Goal: Information Seeking & Learning: Learn about a topic

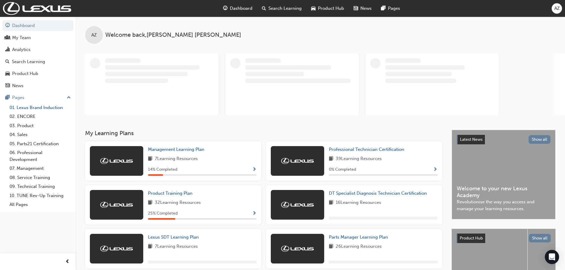
click at [43, 109] on link "01. Lexus Brand Induction" at bounding box center [40, 107] width 66 height 9
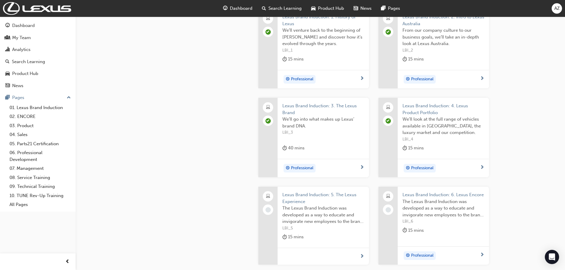
scroll to position [267, 0]
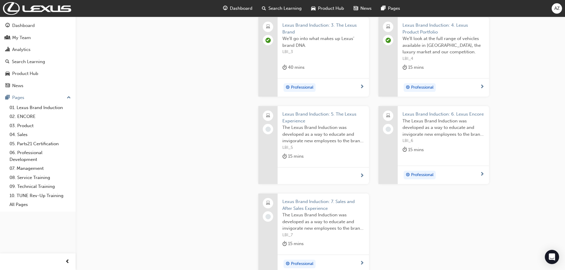
click at [303, 115] on span "Lexus Brand Induction: 5. The Lexus Experience" at bounding box center [323, 117] width 82 height 13
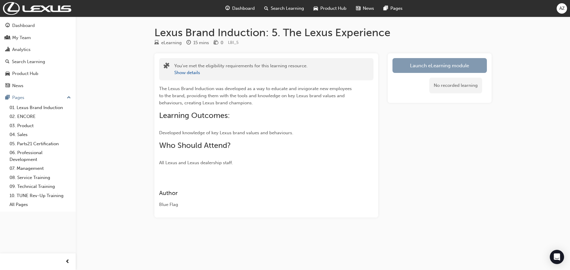
click at [429, 64] on link "Launch eLearning module" at bounding box center [439, 65] width 94 height 15
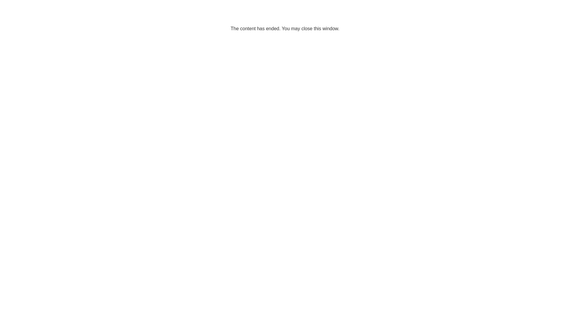
click at [324, 36] on html "The content has ended. You may close this window." at bounding box center [285, 18] width 570 height 36
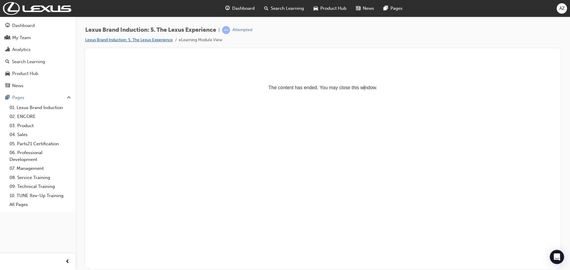
click at [149, 40] on link "Lexus Brand Induction: 5. The Lexus Experience" at bounding box center [129, 39] width 88 height 5
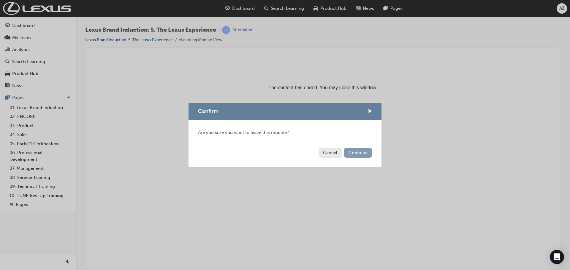
click at [349, 151] on button "Continue" at bounding box center [358, 153] width 28 height 10
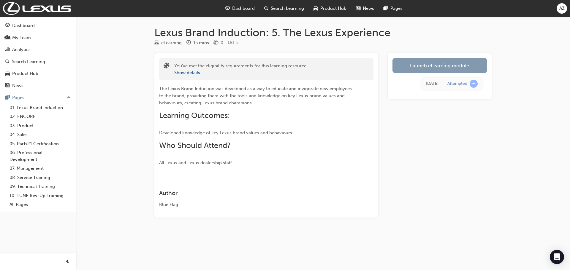
click at [425, 64] on link "Launch eLearning module" at bounding box center [439, 65] width 94 height 15
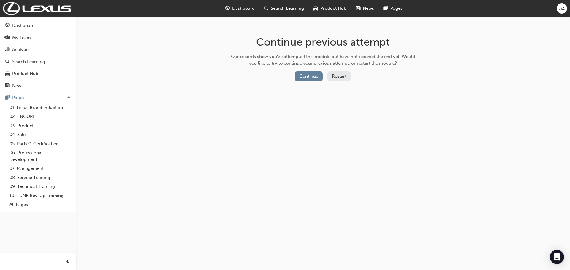
click at [307, 82] on div "Continue Restart" at bounding box center [323, 78] width 188 height 12
click at [307, 75] on button "Continue" at bounding box center [309, 77] width 28 height 10
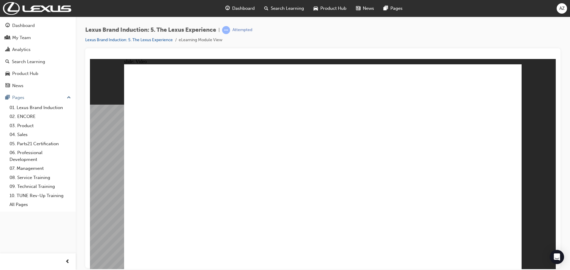
type input "38"
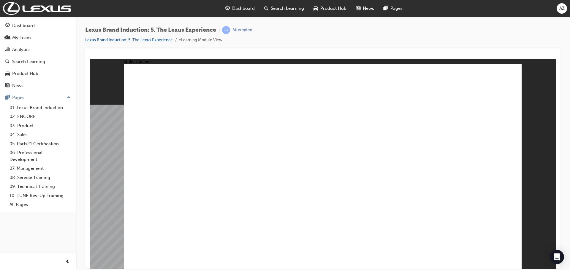
type input "15"
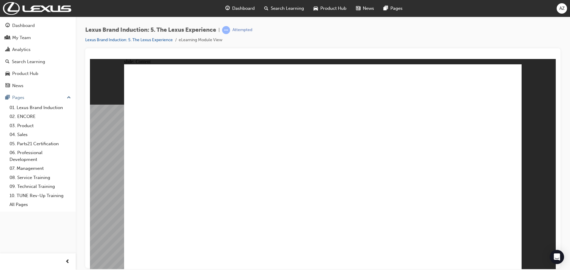
type input "27"
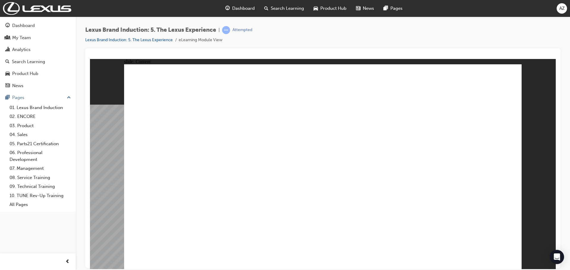
drag, startPoint x: 407, startPoint y: 146, endPoint x: 406, endPoint y: 198, distance: 52.8
drag, startPoint x: 301, startPoint y: 146, endPoint x: 355, endPoint y: 198, distance: 75.3
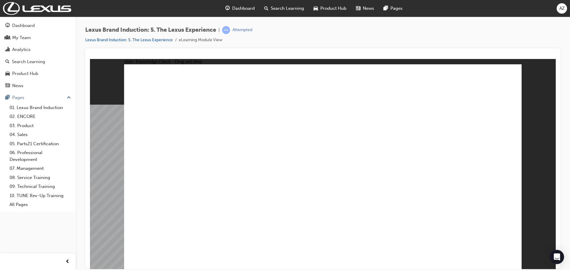
drag, startPoint x: 358, startPoint y: 147, endPoint x: 306, endPoint y: 201, distance: 75.1
checkbox input "true"
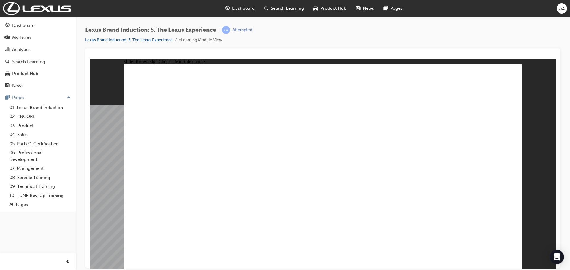
checkbox input "true"
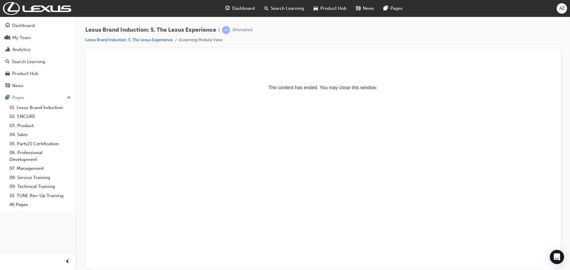
click at [240, 31] on div "Attempted" at bounding box center [242, 30] width 20 height 6
click at [159, 37] on link "Lexus Brand Induction: 5. The Lexus Experience" at bounding box center [129, 39] width 88 height 5
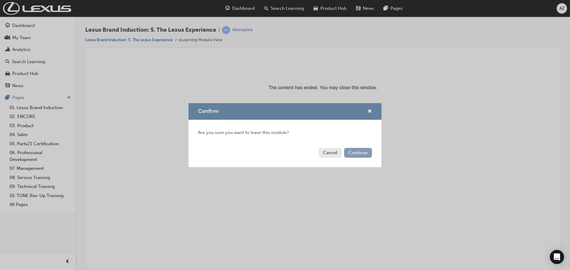
click at [355, 152] on button "Continue" at bounding box center [358, 153] width 28 height 10
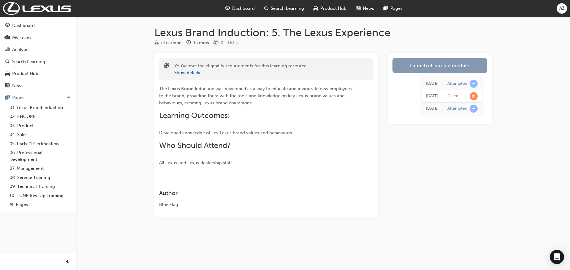
click at [432, 67] on link "Launch eLearning module" at bounding box center [439, 65] width 94 height 15
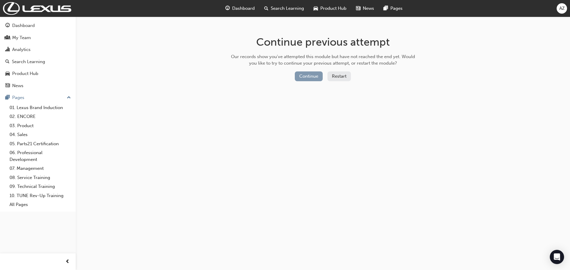
click at [305, 77] on button "Continue" at bounding box center [309, 77] width 28 height 10
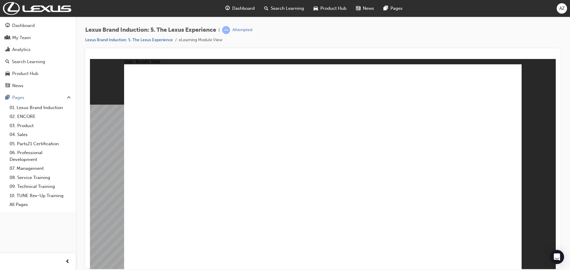
drag, startPoint x: 296, startPoint y: 138, endPoint x: 298, endPoint y: 142, distance: 4.5
drag, startPoint x: 340, startPoint y: 137, endPoint x: 394, endPoint y: 193, distance: 78.1
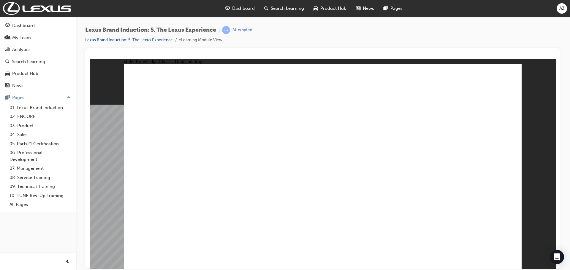
drag, startPoint x: 395, startPoint y: 147, endPoint x: 287, endPoint y: 201, distance: 120.6
drag, startPoint x: 298, startPoint y: 145, endPoint x: 350, endPoint y: 198, distance: 74.9
drag, startPoint x: 368, startPoint y: 103, endPoint x: 388, endPoint y: 103, distance: 20.2
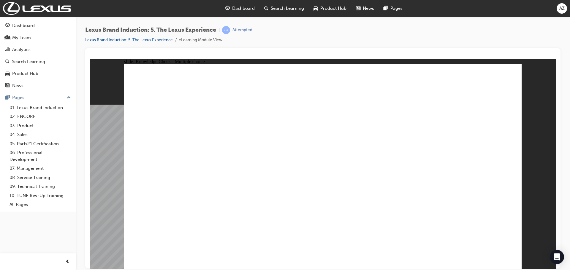
checkbox input "true"
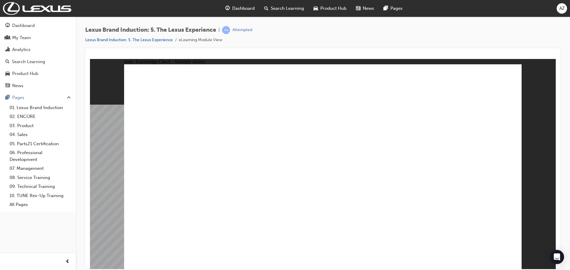
checkbox input "true"
drag, startPoint x: 437, startPoint y: 158, endPoint x: 456, endPoint y: 137, distance: 28.8
checkbox input "true"
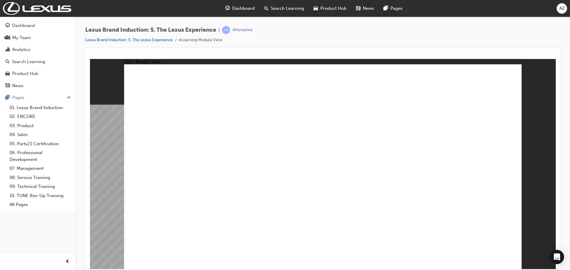
checkbox input "true"
drag, startPoint x: 383, startPoint y: 138, endPoint x: 392, endPoint y: 138, distance: 8.6
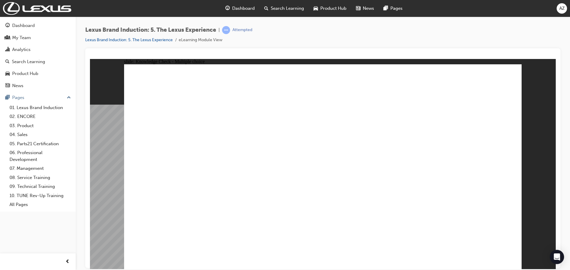
checkbox input "true"
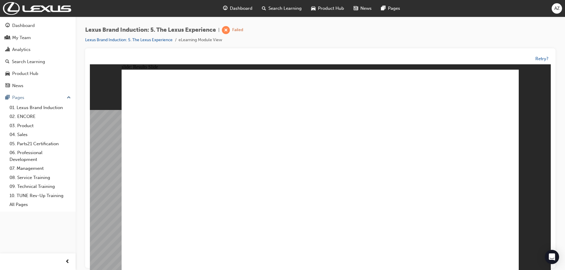
drag, startPoint x: 379, startPoint y: 223, endPoint x: 379, endPoint y: 217, distance: 5.7
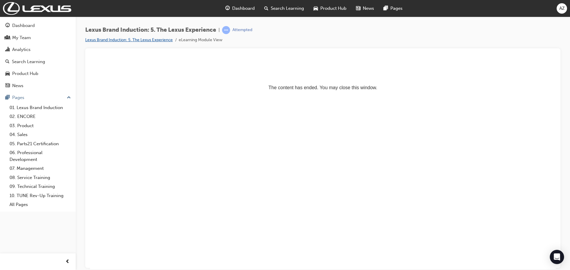
click at [148, 41] on link "Lexus Brand Induction: 5. The Lexus Experience" at bounding box center [129, 39] width 88 height 5
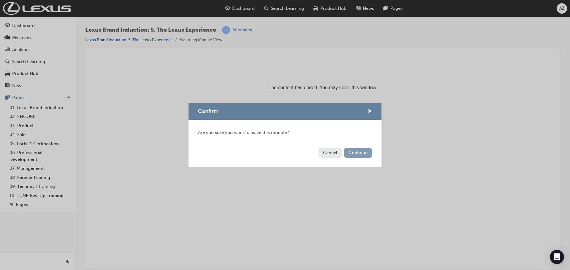
click at [356, 154] on button "Continue" at bounding box center [358, 153] width 28 height 10
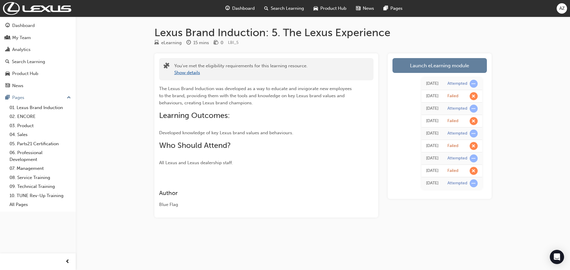
click at [188, 75] on button "Show details" at bounding box center [187, 72] width 26 height 7
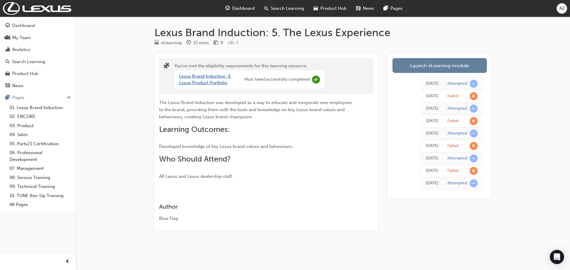
click at [194, 75] on link "Lexus Brand Induction: 4. Lexus Product Portfolio" at bounding box center [205, 80] width 53 height 12
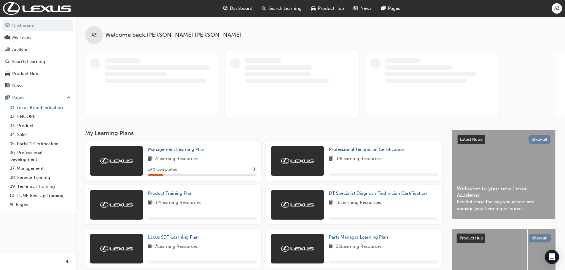
click at [45, 105] on link "01. Lexus Brand Induction" at bounding box center [40, 107] width 66 height 9
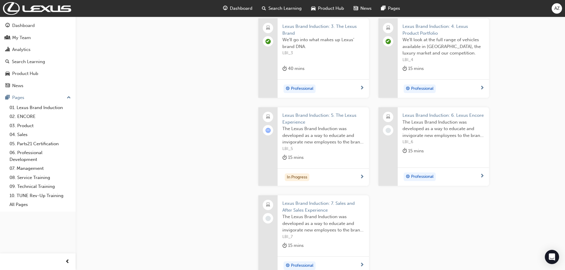
scroll to position [267, 0]
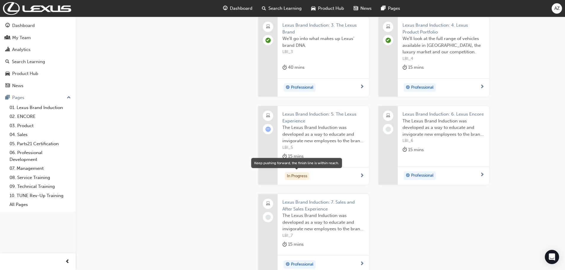
click at [296, 175] on div "In Progress" at bounding box center [297, 176] width 25 height 8
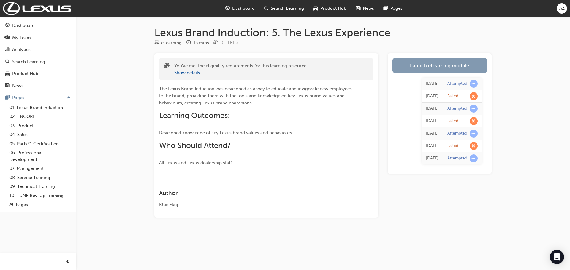
click at [426, 67] on link "Launch eLearning module" at bounding box center [439, 65] width 94 height 15
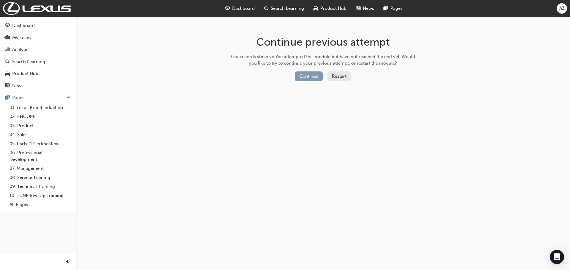
click at [302, 72] on button "Continue" at bounding box center [309, 77] width 28 height 10
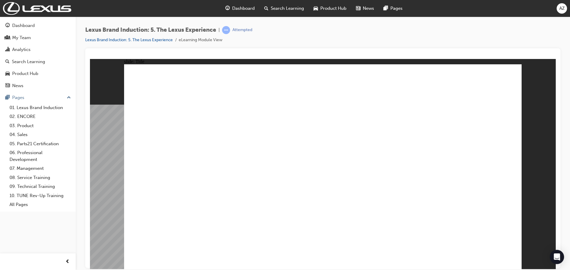
type input "0"
type input "3"
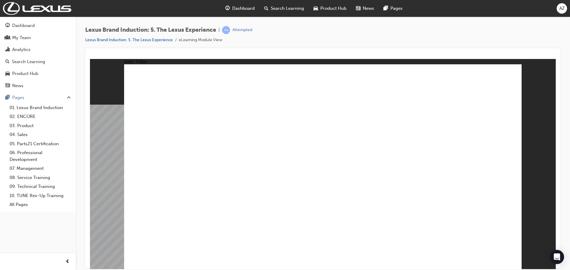
type input "6"
drag, startPoint x: 250, startPoint y: 228, endPoint x: 456, endPoint y: 232, distance: 206.2
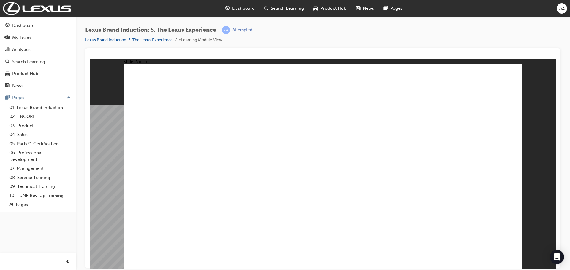
type input "38"
click at [147, 41] on link "Lexus Brand Induction: 5. The Lexus Experience" at bounding box center [129, 39] width 88 height 5
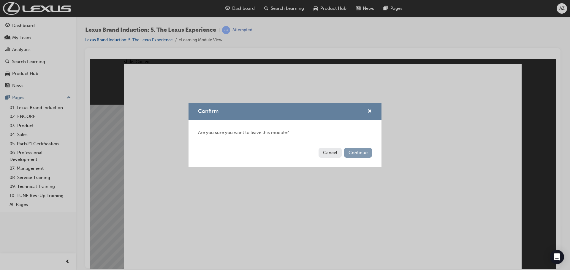
click at [348, 153] on button "Continue" at bounding box center [358, 153] width 28 height 10
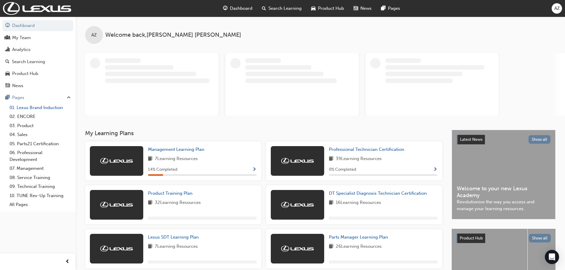
click at [26, 109] on link "01. Lexus Brand Induction" at bounding box center [40, 107] width 66 height 9
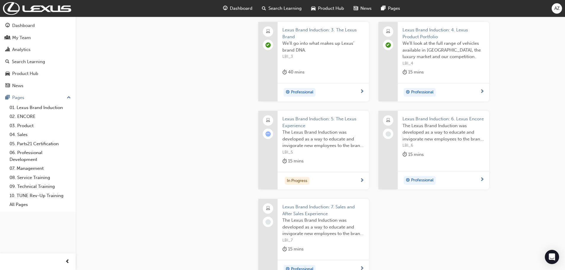
scroll to position [267, 0]
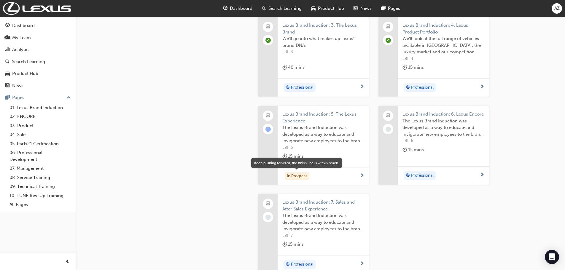
click at [298, 178] on div "In Progress" at bounding box center [297, 176] width 25 height 8
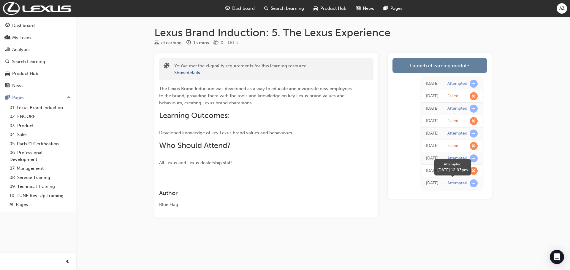
click at [473, 185] on span "learningRecordVerb_ATTEMPT-icon" at bounding box center [473, 184] width 8 height 8
drag, startPoint x: 474, startPoint y: 184, endPoint x: 361, endPoint y: 163, distance: 114.4
click at [361, 163] on div "The Lexus Brand Induction was developed as a way to educate and invigorate new …" at bounding box center [266, 123] width 214 height 86
click at [193, 74] on button "Show details" at bounding box center [187, 72] width 26 height 7
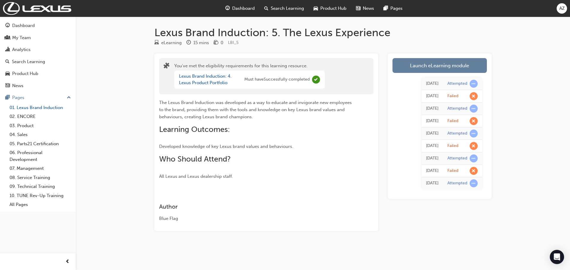
click at [31, 107] on link "01. Lexus Brand Induction" at bounding box center [40, 107] width 66 height 9
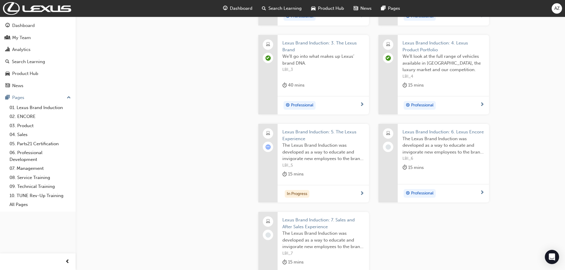
scroll to position [297, 0]
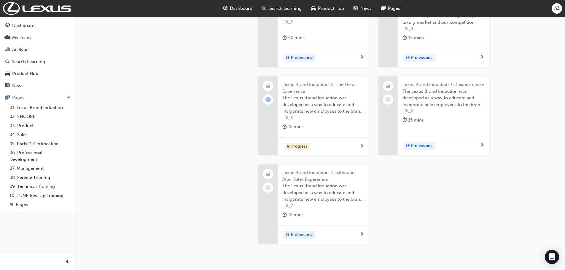
click at [363, 146] on span "next-icon" at bounding box center [362, 146] width 4 height 5
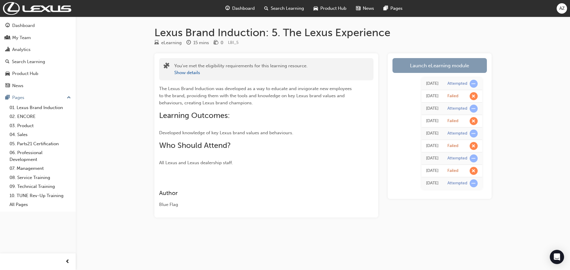
click at [425, 66] on link "Launch eLearning module" at bounding box center [439, 65] width 94 height 15
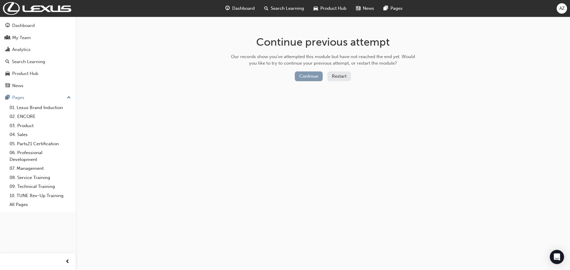
click at [315, 76] on button "Continue" at bounding box center [309, 77] width 28 height 10
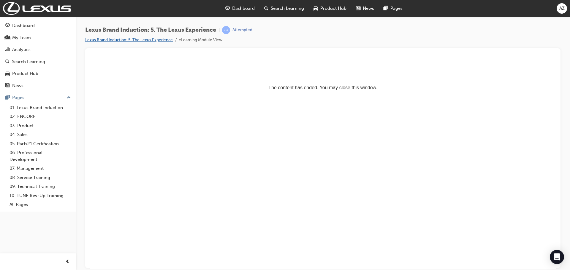
click at [160, 39] on link "Lexus Brand Induction: 5. The Lexus Experience" at bounding box center [129, 39] width 88 height 5
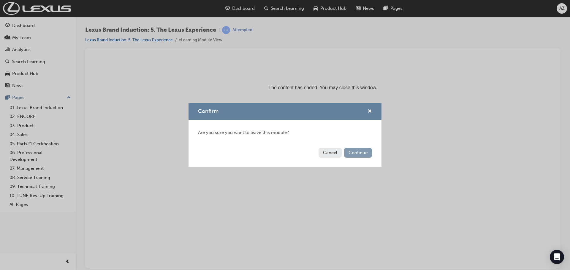
click at [358, 153] on button "Continue" at bounding box center [358, 153] width 28 height 10
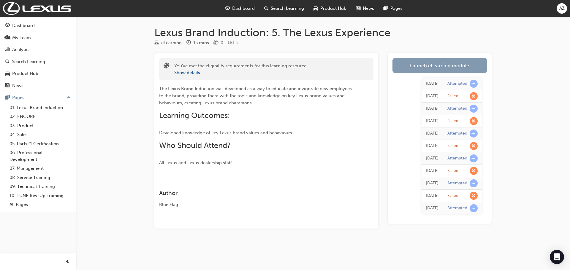
click at [428, 65] on link "Launch eLearning module" at bounding box center [439, 65] width 94 height 15
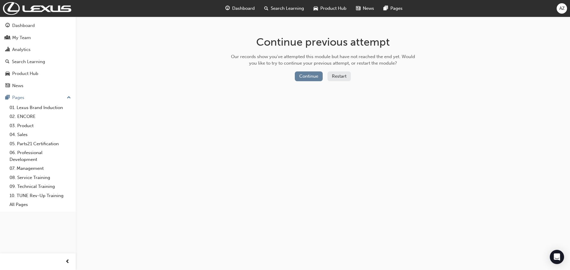
click at [335, 75] on button "Restart" at bounding box center [338, 77] width 23 height 10
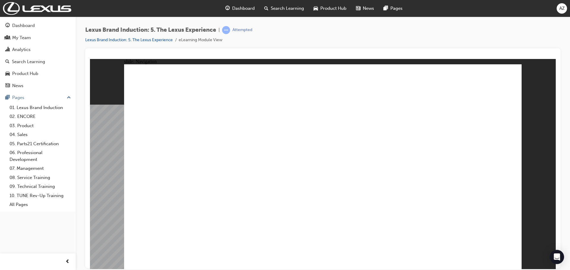
drag, startPoint x: 204, startPoint y: 228, endPoint x: 366, endPoint y: 231, distance: 162.0
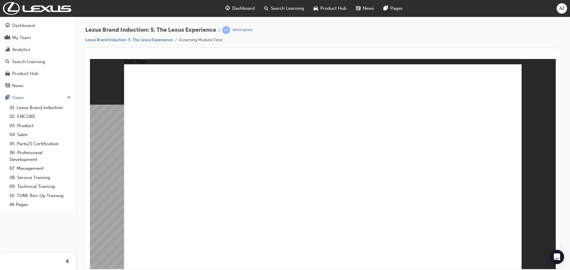
drag, startPoint x: 417, startPoint y: 229, endPoint x: 414, endPoint y: 229, distance: 3.0
drag, startPoint x: 428, startPoint y: 229, endPoint x: 454, endPoint y: 229, distance: 25.2
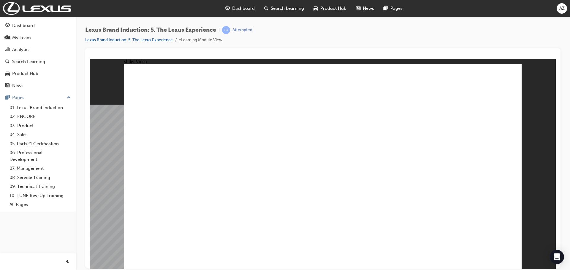
type input "38"
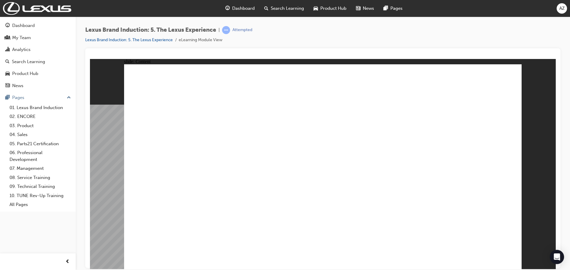
type input "1"
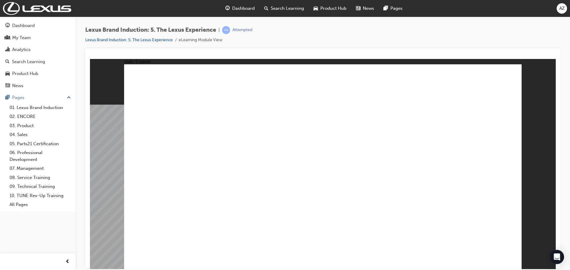
type input "1"
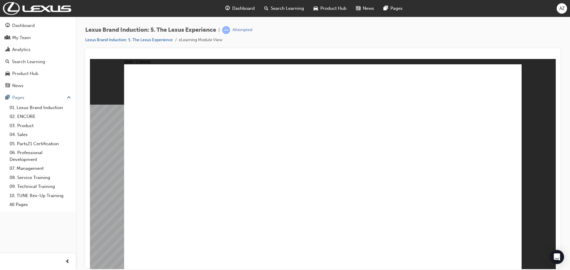
drag, startPoint x: 393, startPoint y: 135, endPoint x: 393, endPoint y: 188, distance: 53.1
drag, startPoint x: 301, startPoint y: 150, endPoint x: 354, endPoint y: 205, distance: 76.6
drag, startPoint x: 352, startPoint y: 157, endPoint x: 298, endPoint y: 210, distance: 76.0
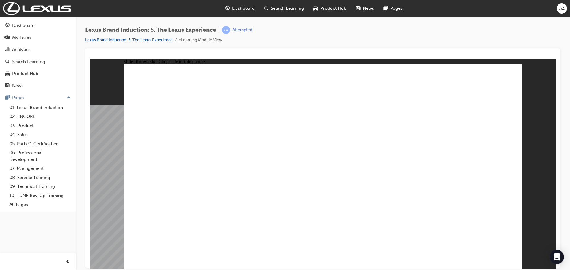
checkbox input "true"
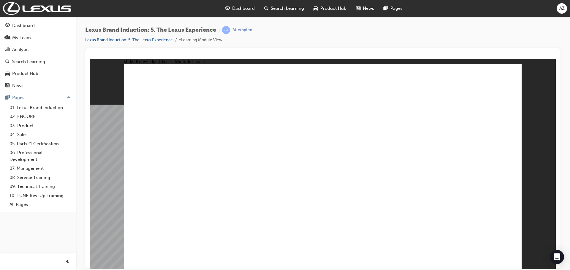
checkbox input "true"
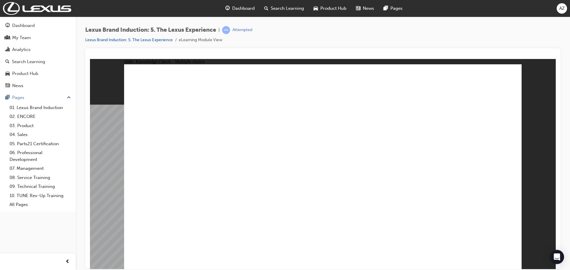
checkbox input "false"
checkbox input "true"
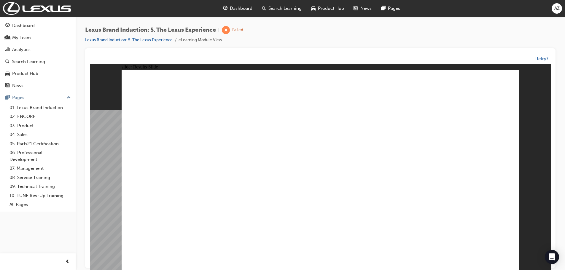
scroll to position [4, 0]
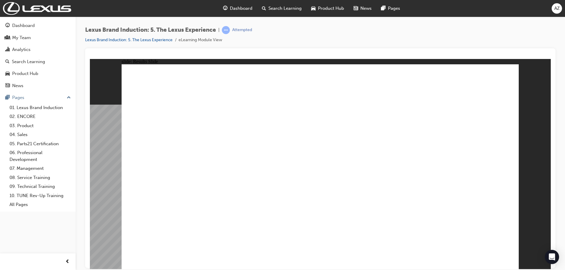
scroll to position [0, 0]
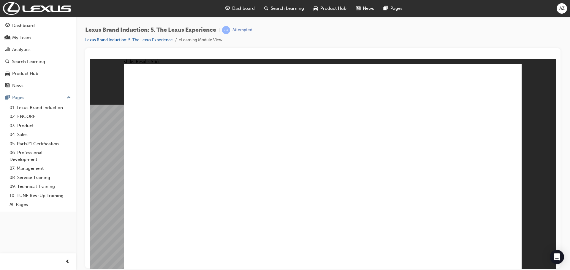
checkbox input "true"
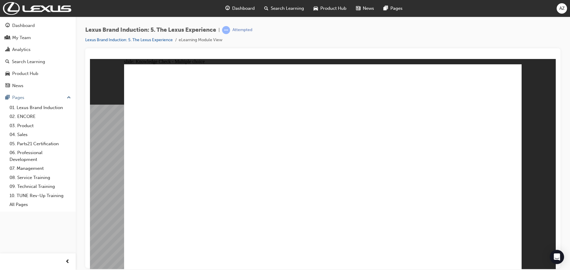
checkbox input "true"
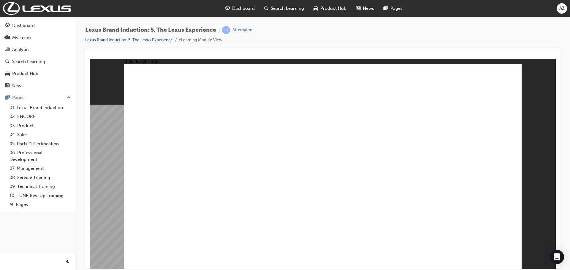
click at [455, 40] on div "Lexus Brand Induction: 5. The Lexus Experience | Attempted Lexus Brand Inductio…" at bounding box center [322, 37] width 475 height 22
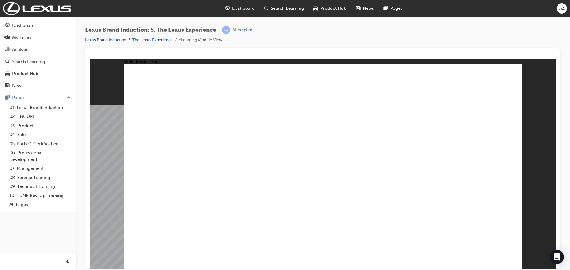
checkbox input "true"
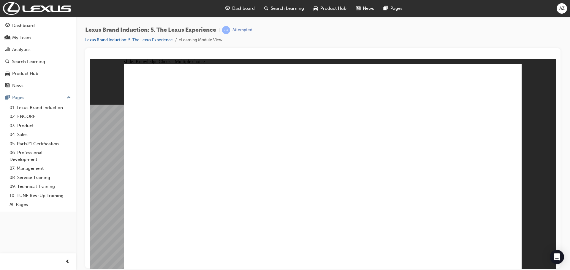
checkbox input "true"
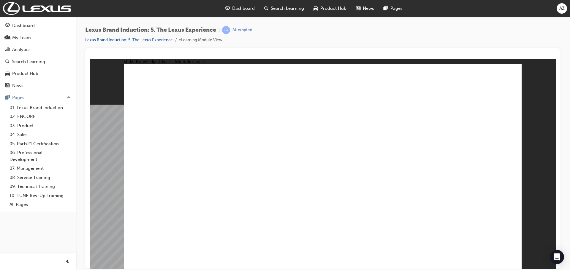
checkbox input "true"
checkbox input "false"
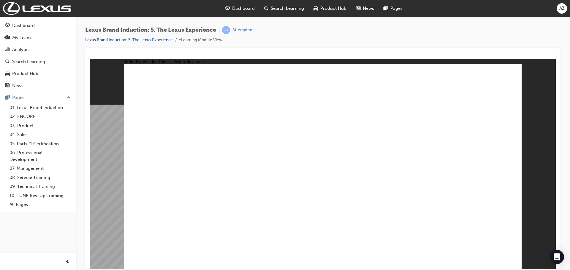
checkbox input "false"
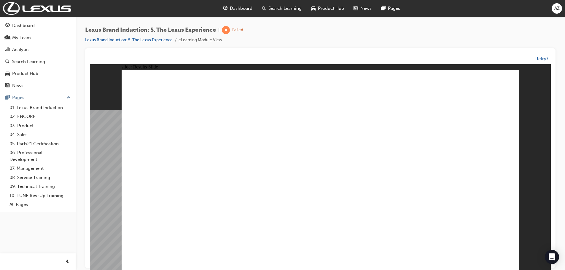
drag, startPoint x: 303, startPoint y: 148, endPoint x: 355, endPoint y: 203, distance: 75.1
drag, startPoint x: 396, startPoint y: 145, endPoint x: 288, endPoint y: 197, distance: 120.4
drag, startPoint x: 343, startPoint y: 146, endPoint x: 401, endPoint y: 199, distance: 78.7
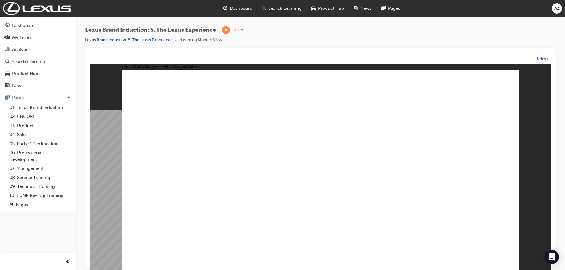
checkbox input "true"
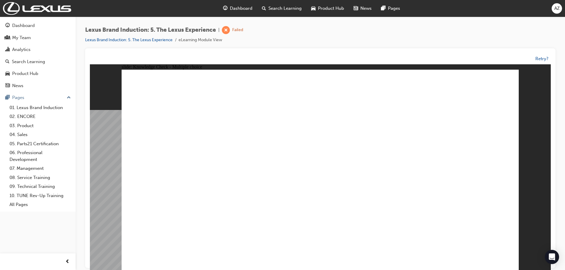
checkbox input "true"
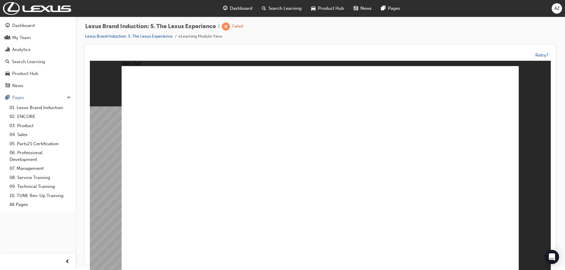
scroll to position [4, 0]
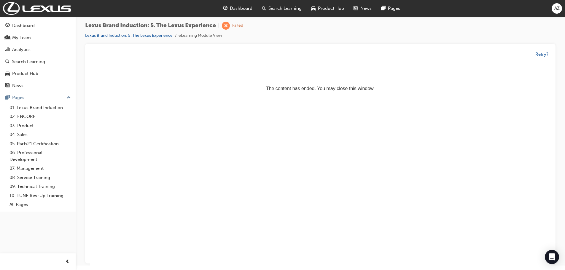
scroll to position [0, 0]
click at [131, 35] on link "Lexus Brand Induction: 5. The Lexus Experience" at bounding box center [129, 35] width 88 height 5
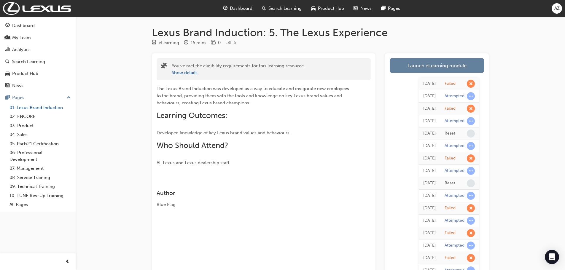
click at [50, 109] on link "01. Lexus Brand Induction" at bounding box center [40, 107] width 66 height 9
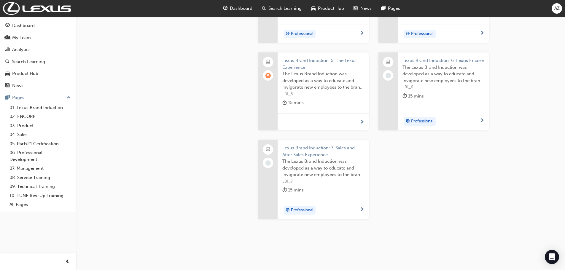
scroll to position [326, 0]
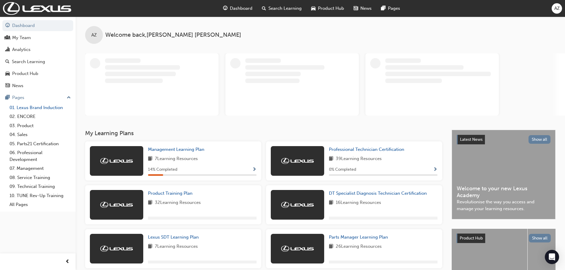
click at [33, 108] on link "01. Lexus Brand Induction" at bounding box center [40, 107] width 66 height 9
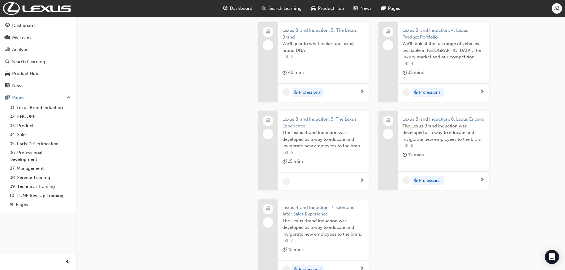
scroll to position [267, 0]
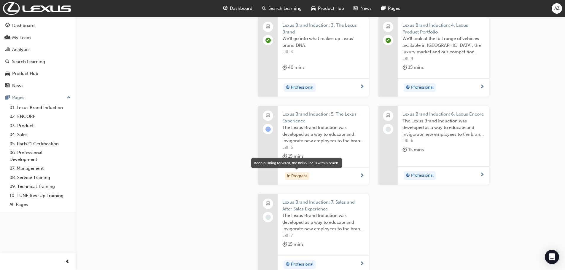
click at [297, 176] on div "In Progress" at bounding box center [297, 176] width 25 height 8
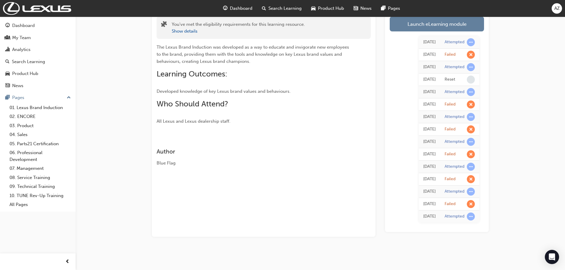
scroll to position [42, 0]
click at [470, 203] on span "learningRecordVerb_FAIL-icon" at bounding box center [471, 204] width 8 height 8
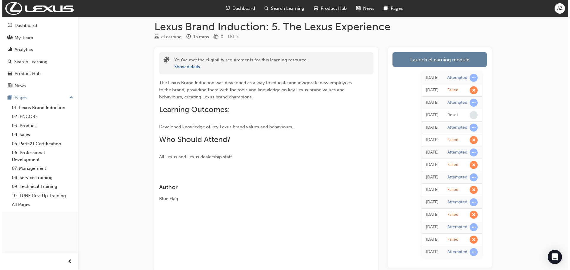
scroll to position [0, 0]
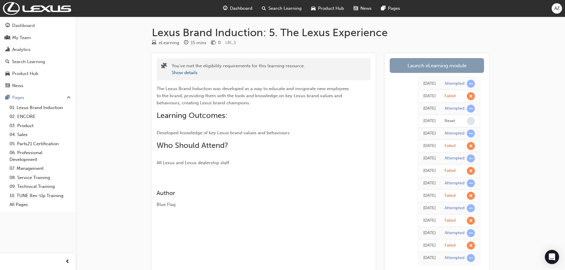
click at [424, 65] on link "Launch eLearning module" at bounding box center [437, 65] width 94 height 15
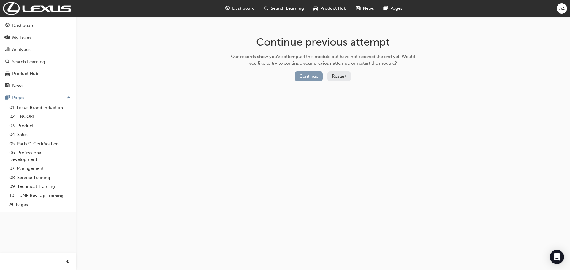
click at [302, 76] on button "Continue" at bounding box center [309, 77] width 28 height 10
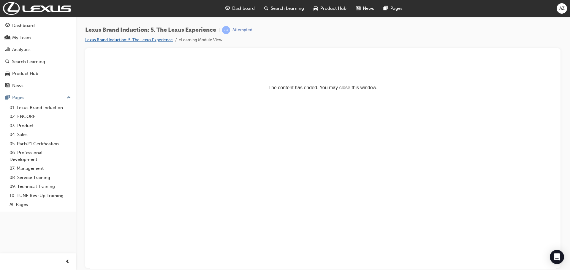
click at [140, 40] on link "Lexus Brand Induction: 5. The Lexus Experience" at bounding box center [129, 39] width 88 height 5
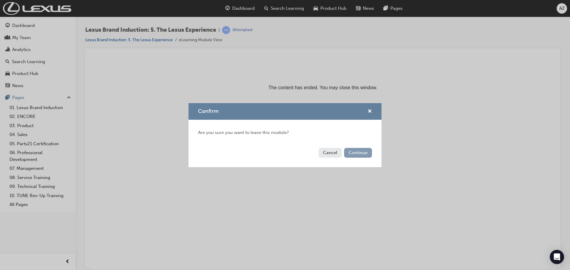
click at [355, 152] on button "Continue" at bounding box center [358, 153] width 28 height 10
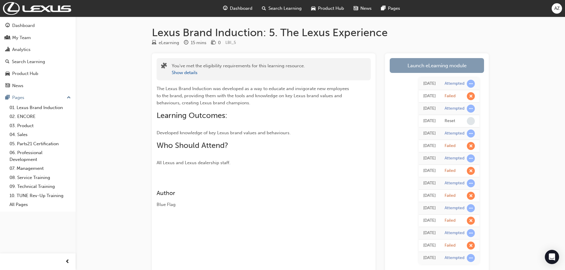
click at [424, 65] on link "Launch eLearning module" at bounding box center [437, 65] width 94 height 15
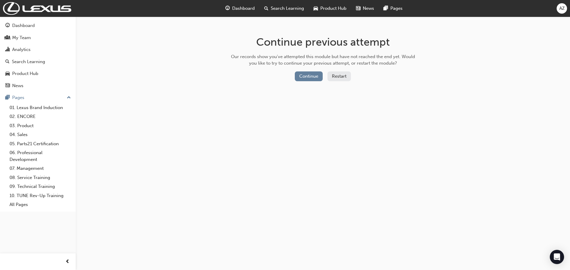
click at [342, 76] on button "Restart" at bounding box center [338, 77] width 23 height 10
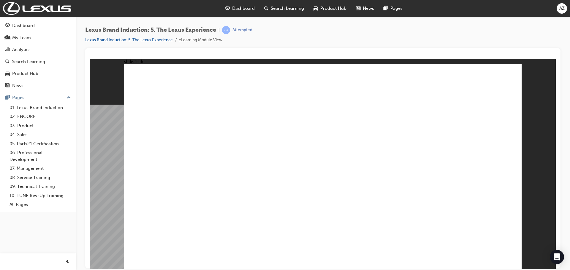
drag, startPoint x: 477, startPoint y: 252, endPoint x: 474, endPoint y: 251, distance: 3.7
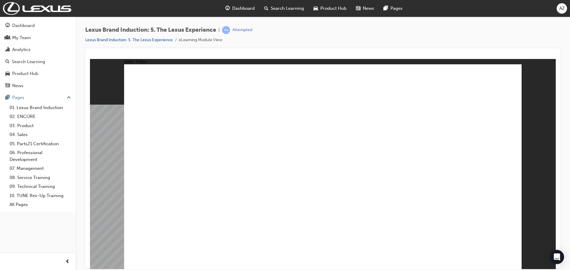
drag, startPoint x: 208, startPoint y: 229, endPoint x: 454, endPoint y: 231, distance: 246.6
type input "38"
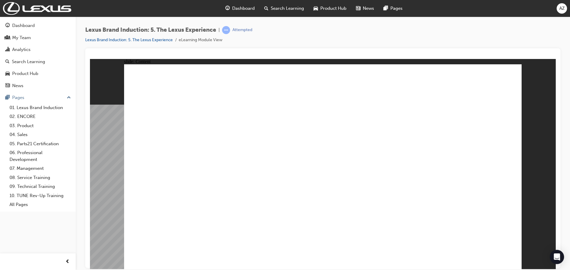
click at [111, 213] on div "slide: Content Rectangle Lexus_LMS-BACK-BUTTON-LIGHT.png BACK BACK Lexus_LMS-LO…" at bounding box center [323, 164] width 466 height 210
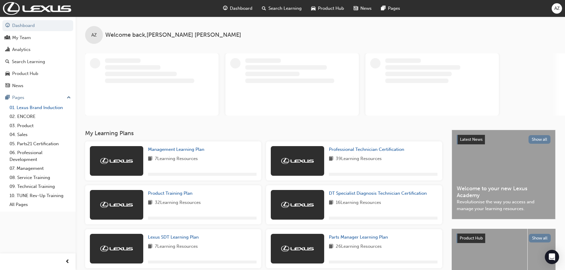
click at [25, 108] on link "01. Lexus Brand Induction" at bounding box center [40, 107] width 66 height 9
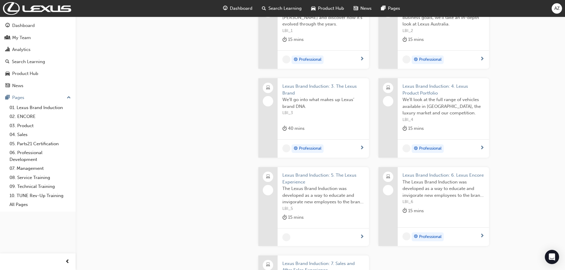
scroll to position [208, 0]
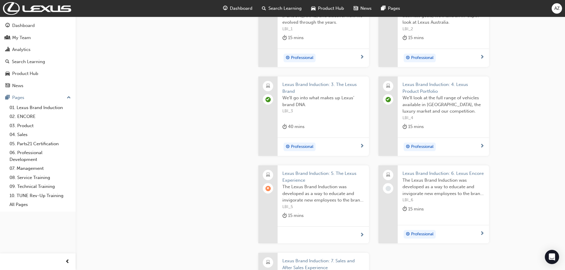
click at [313, 233] on div at bounding box center [323, 235] width 91 height 17
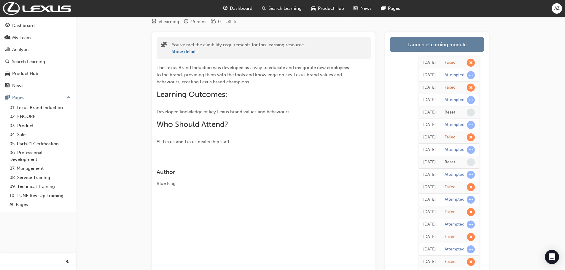
scroll to position [7, 0]
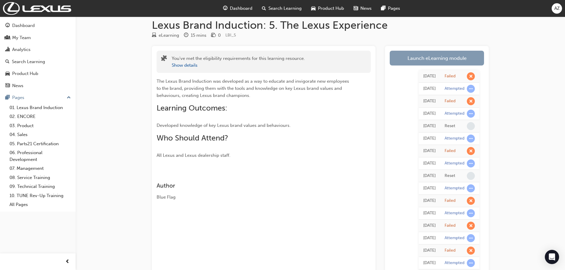
click at [420, 58] on link "Launch eLearning module" at bounding box center [437, 58] width 94 height 15
